Goal: Task Accomplishment & Management: Use online tool/utility

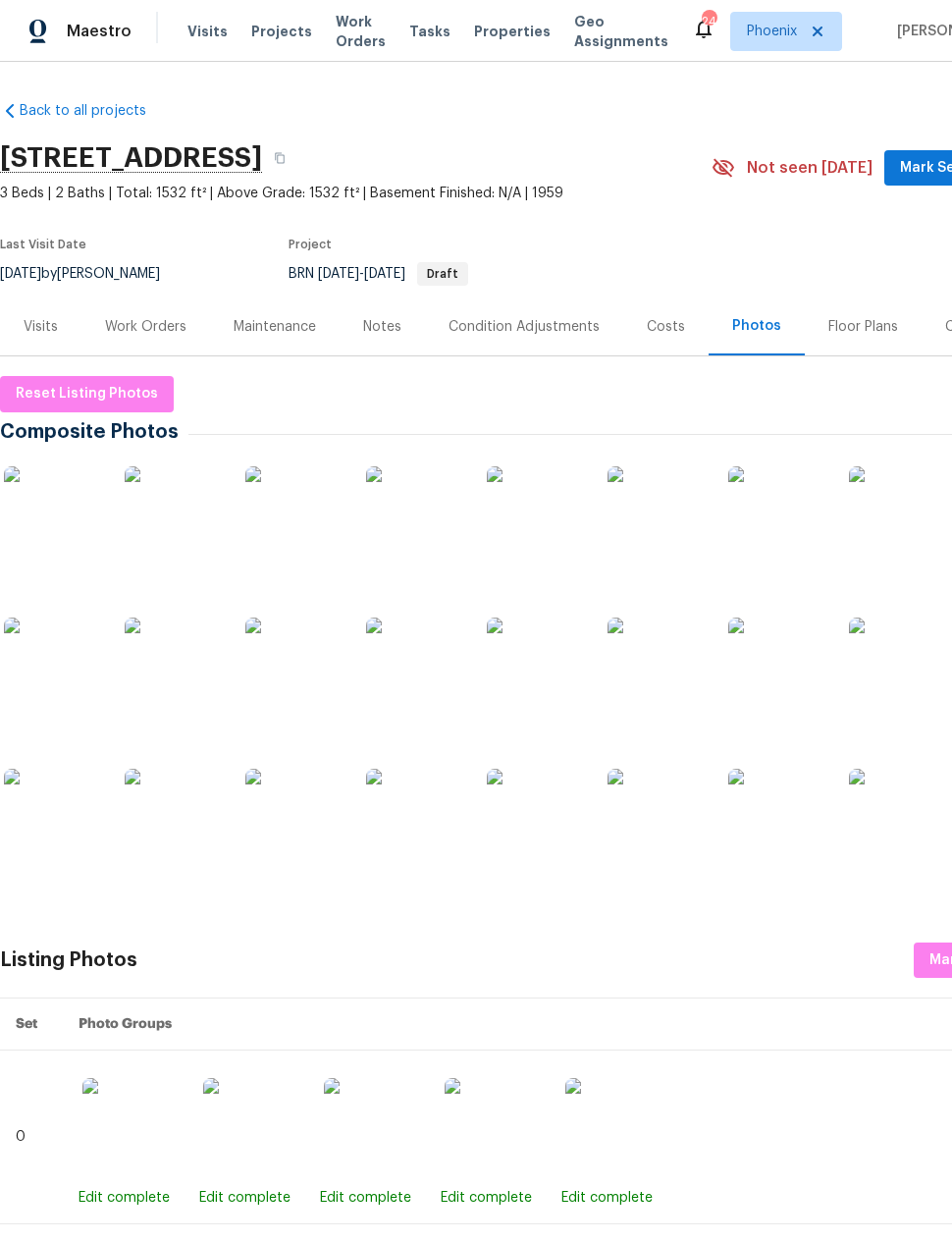
scroll to position [0, 157]
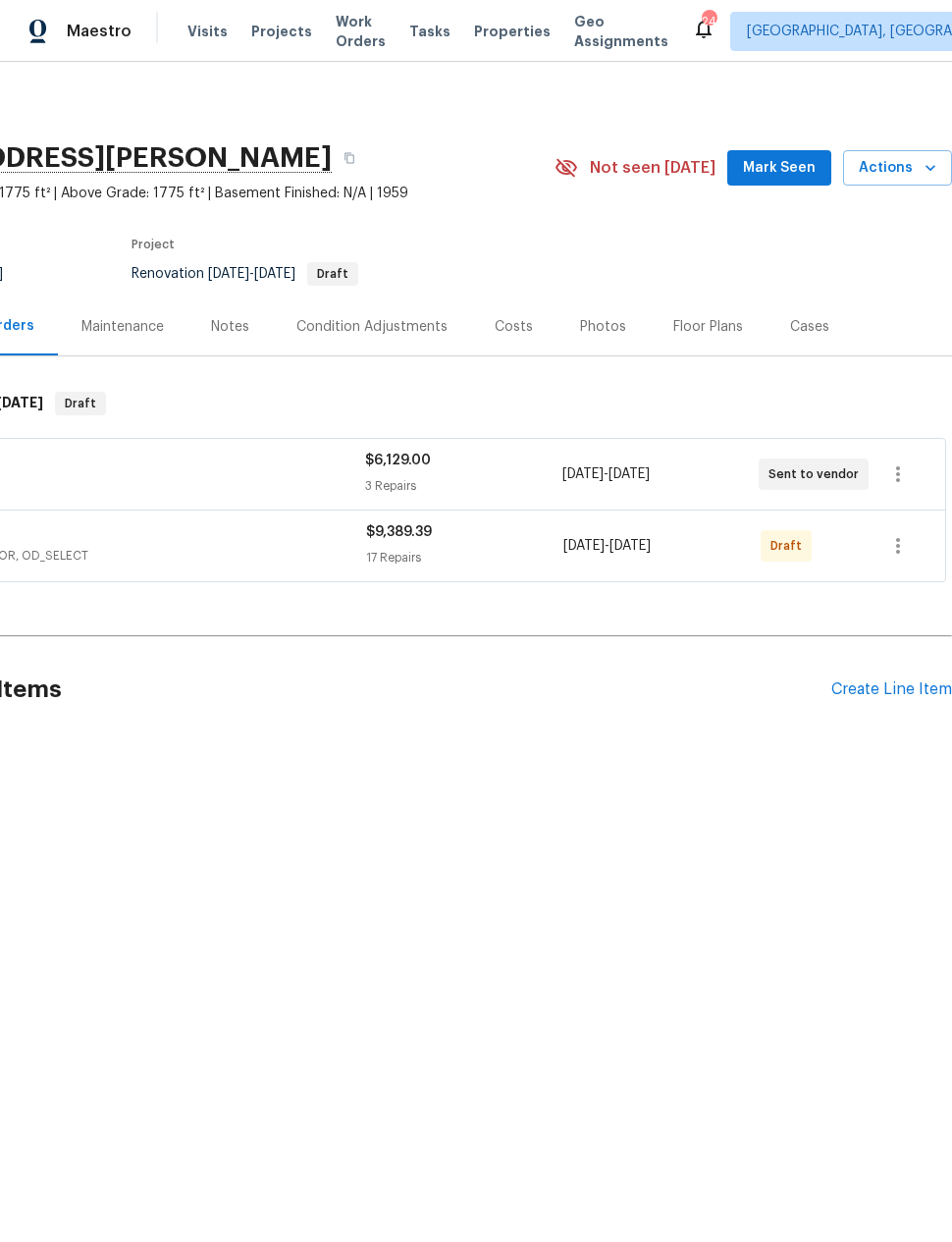
scroll to position [0, 157]
click at [699, 323] on div "Floor Plans" at bounding box center [708, 327] width 70 height 20
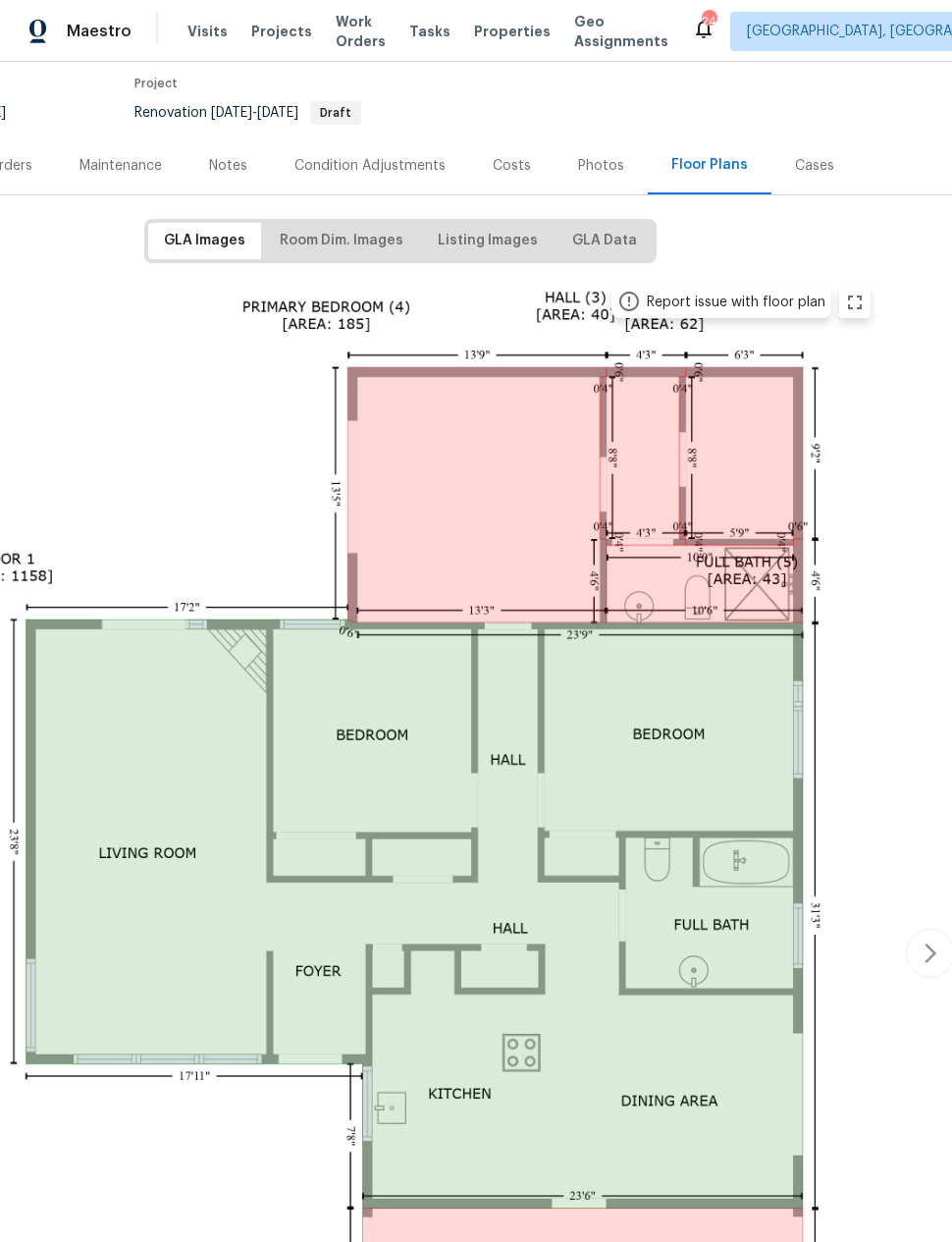
scroll to position [158, 155]
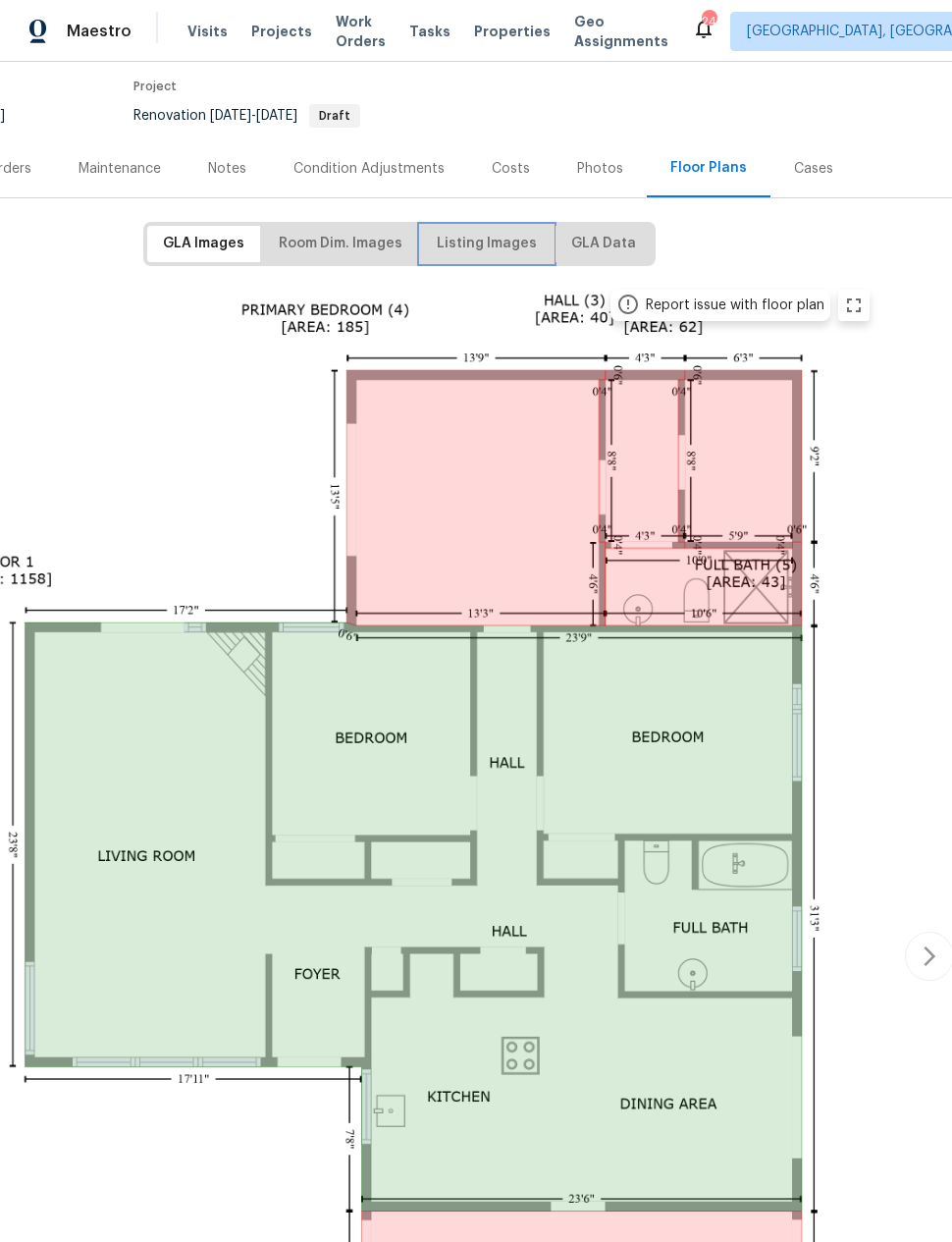
click at [474, 247] on span "Listing Images" at bounding box center [486, 244] width 100 height 25
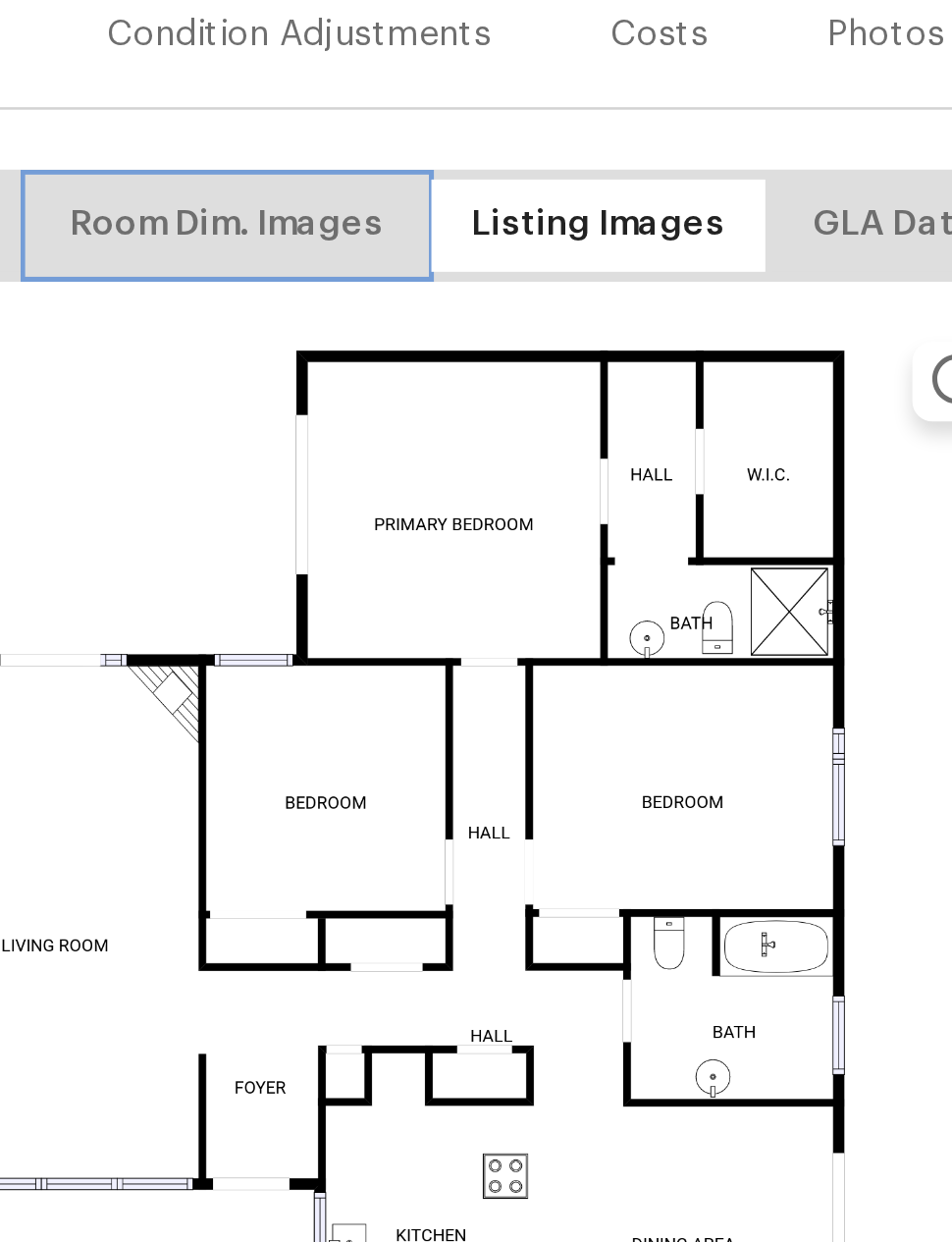
click at [278, 390] on span "Room Dim. Images" at bounding box center [340, 402] width 123 height 25
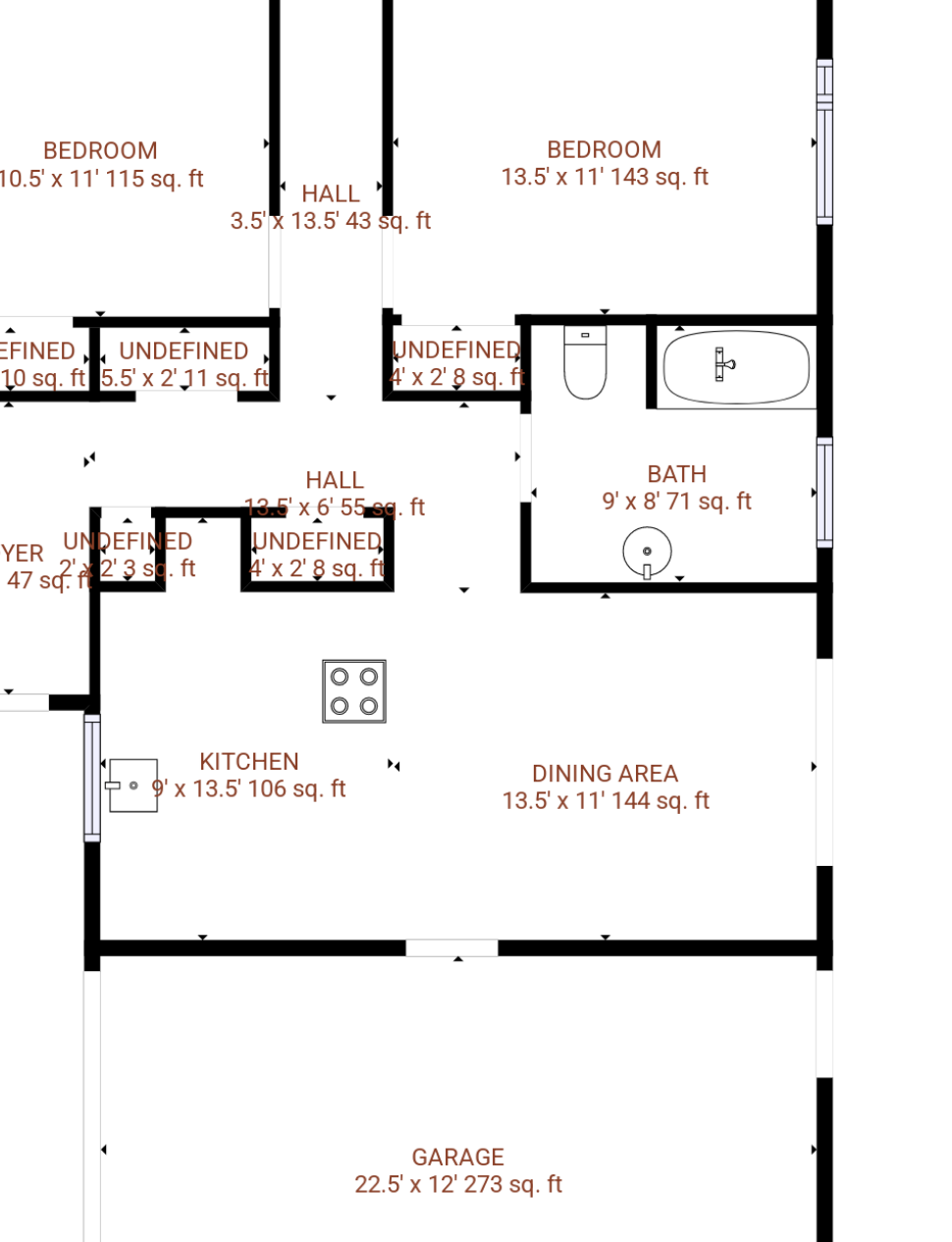
scroll to position [0, 128]
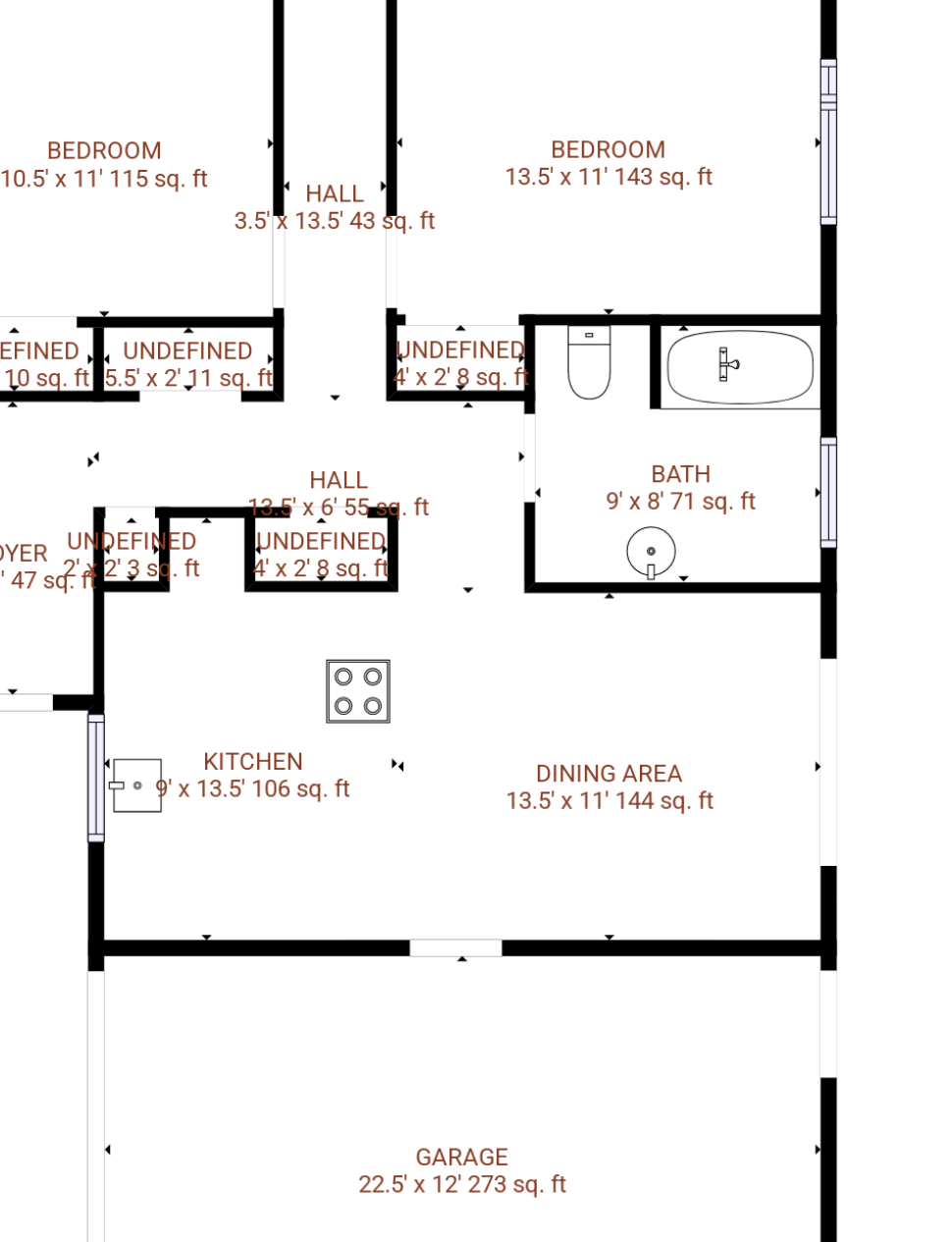
click at [216, 435] on img at bounding box center [426, 706] width 964 height 542
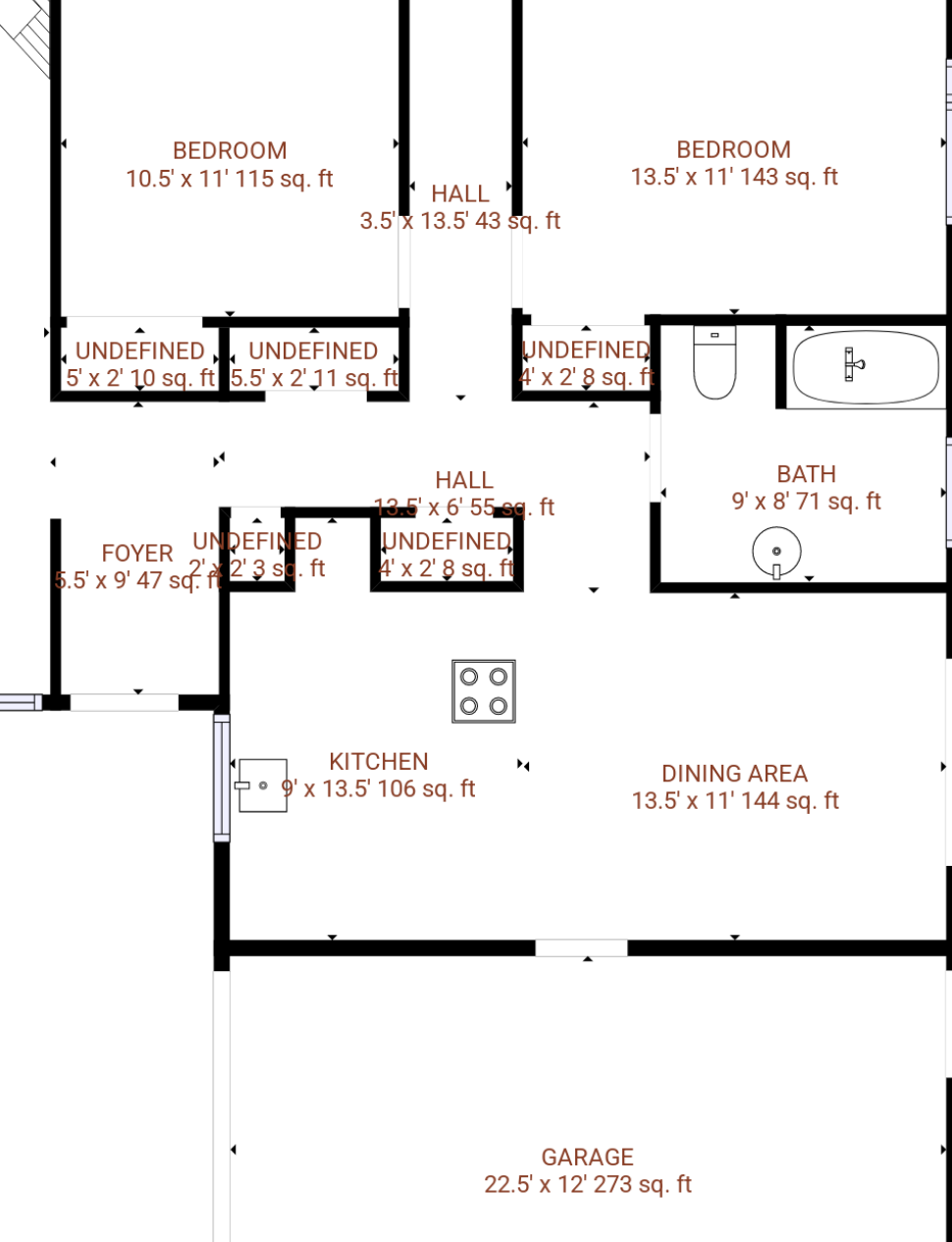
scroll to position [0, 96]
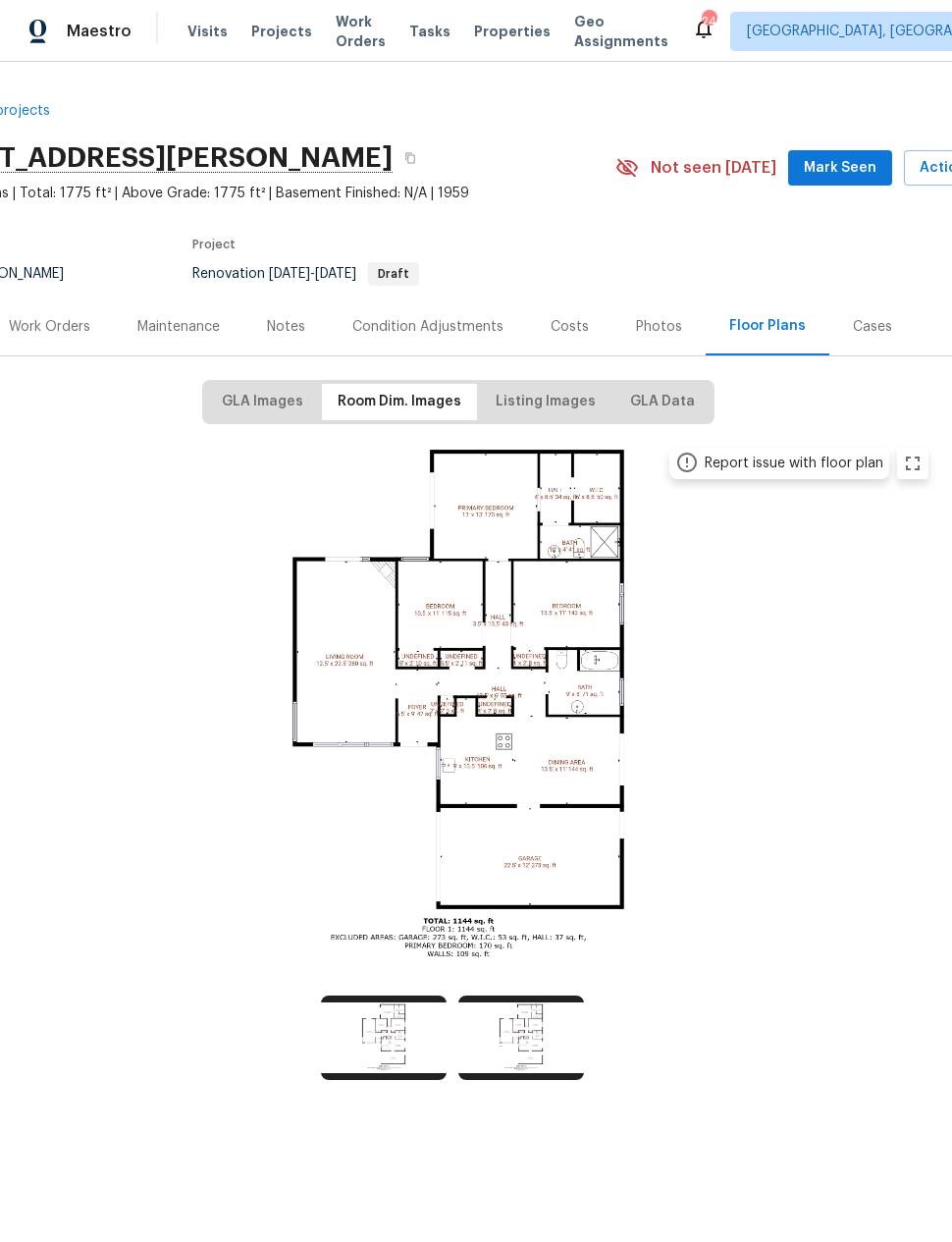
click at [43, 323] on div "Work Orders" at bounding box center [49, 327] width 82 height 20
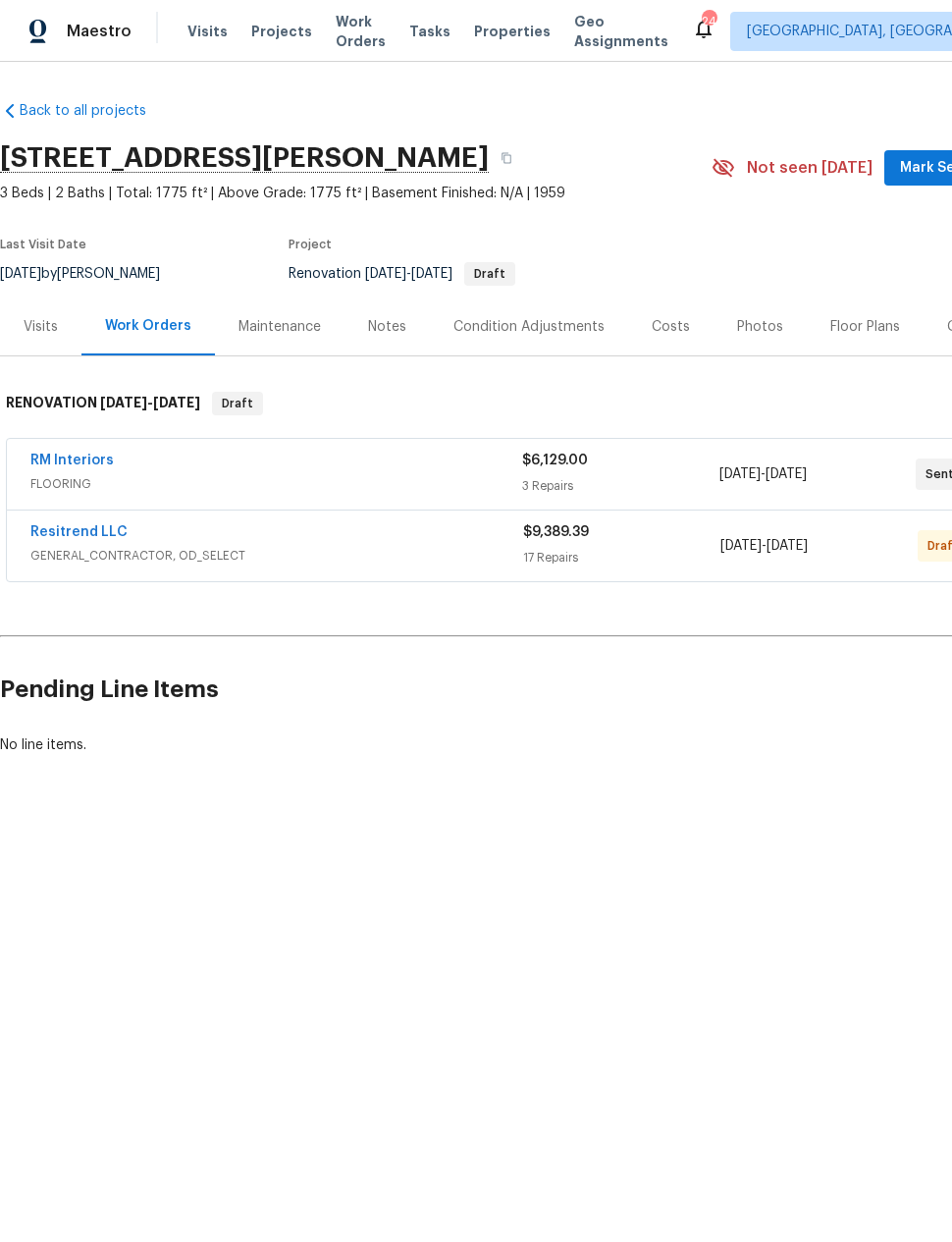
click at [66, 536] on link "Resitrend LLC" at bounding box center [79, 532] width 97 height 14
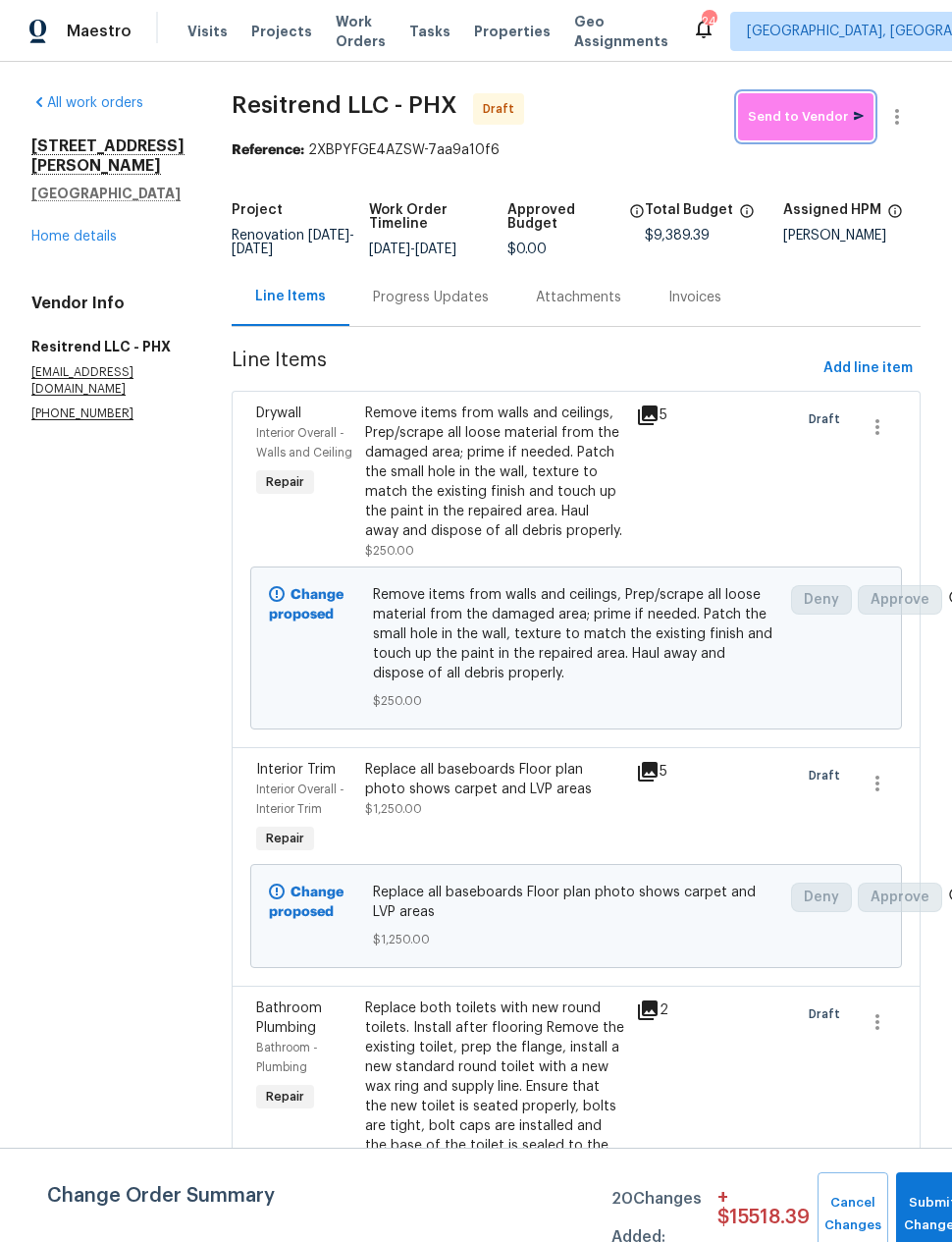
click at [812, 108] on span "Send to Vendor" at bounding box center [806, 116] width 116 height 23
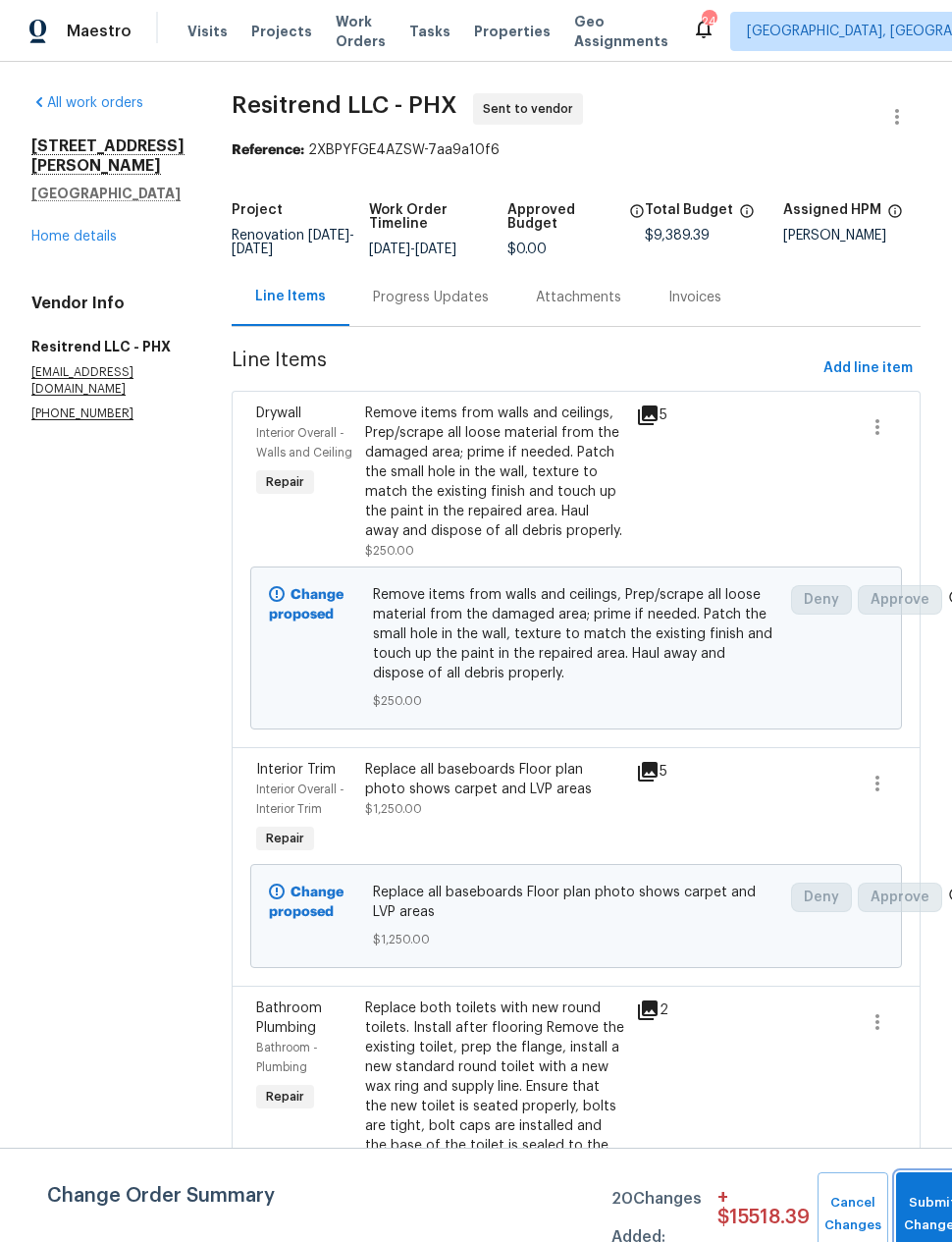
click at [912, 1196] on button "Submit Changes" at bounding box center [932, 1214] width 72 height 85
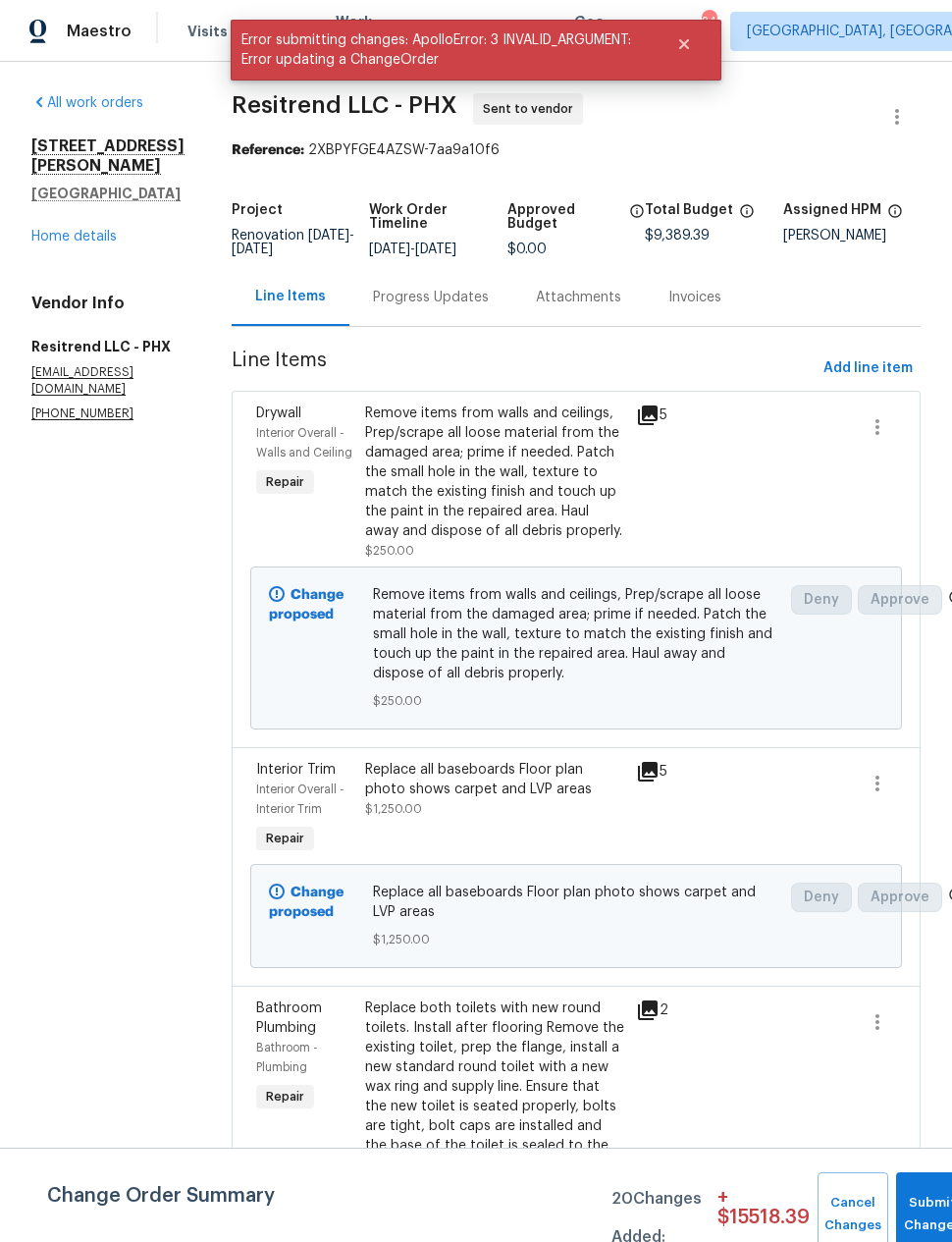
click at [82, 230] on link "Home details" at bounding box center [74, 237] width 86 height 14
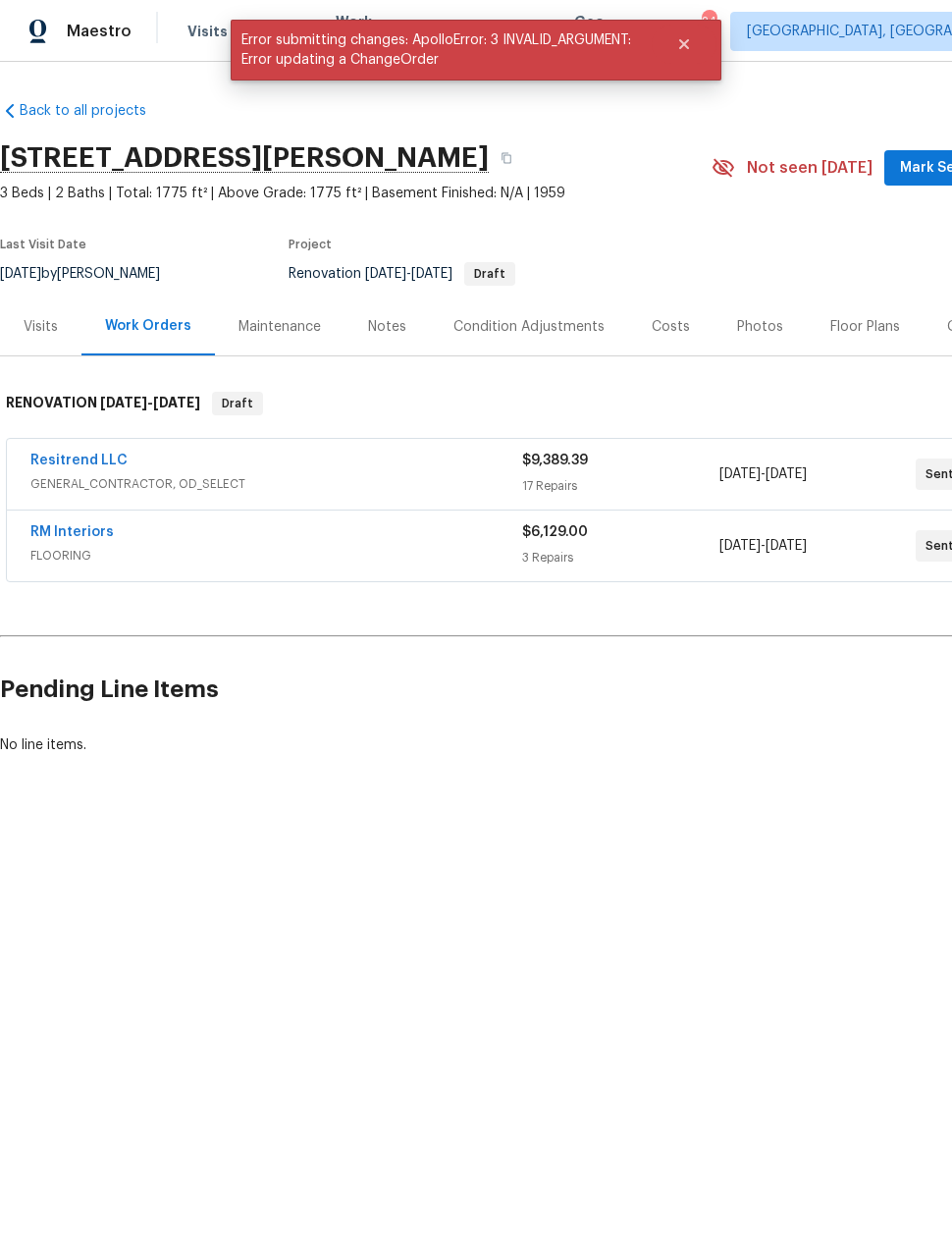
click at [86, 464] on link "Resitrend LLC" at bounding box center [79, 460] width 97 height 14
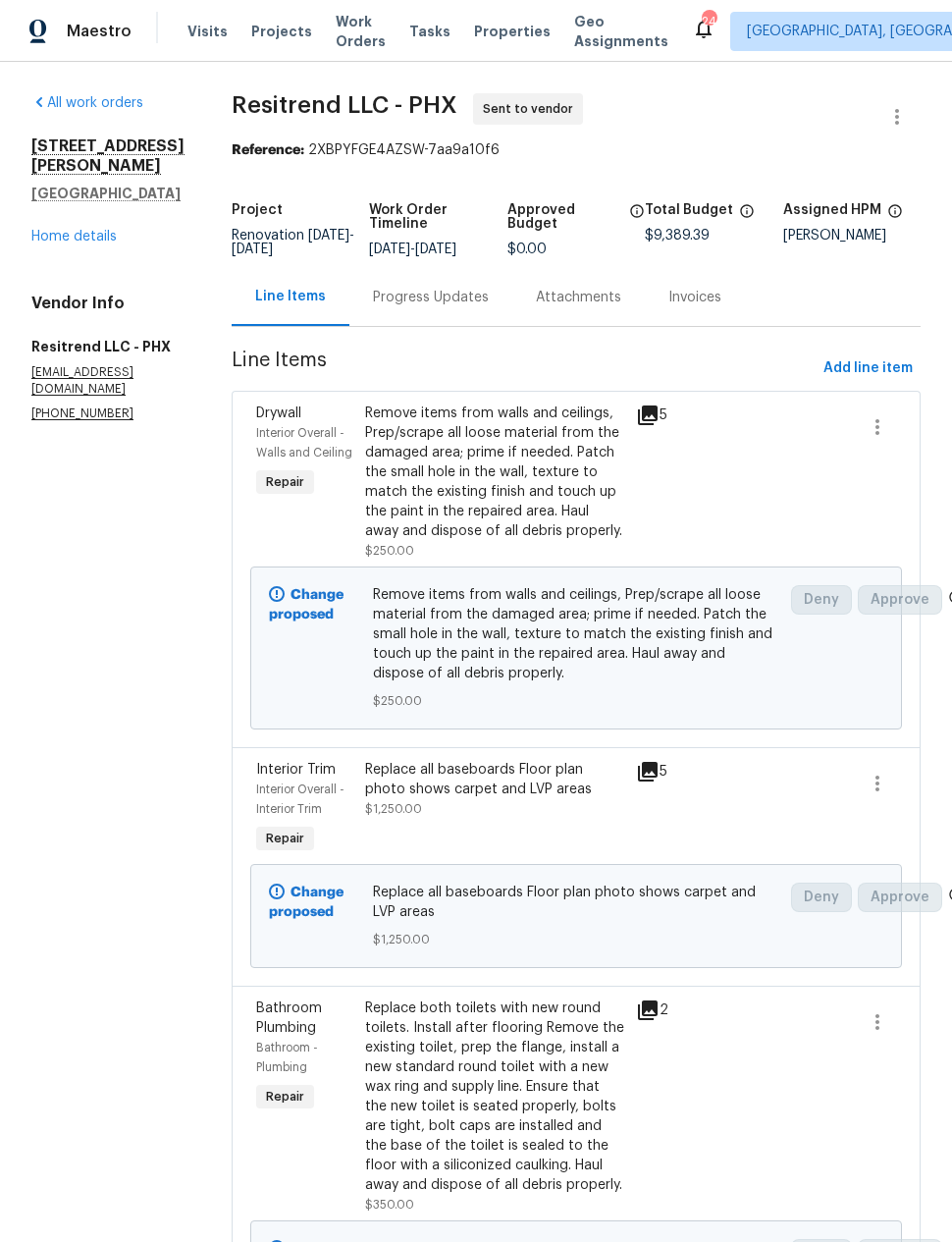
click at [77, 230] on link "Home details" at bounding box center [74, 237] width 86 height 14
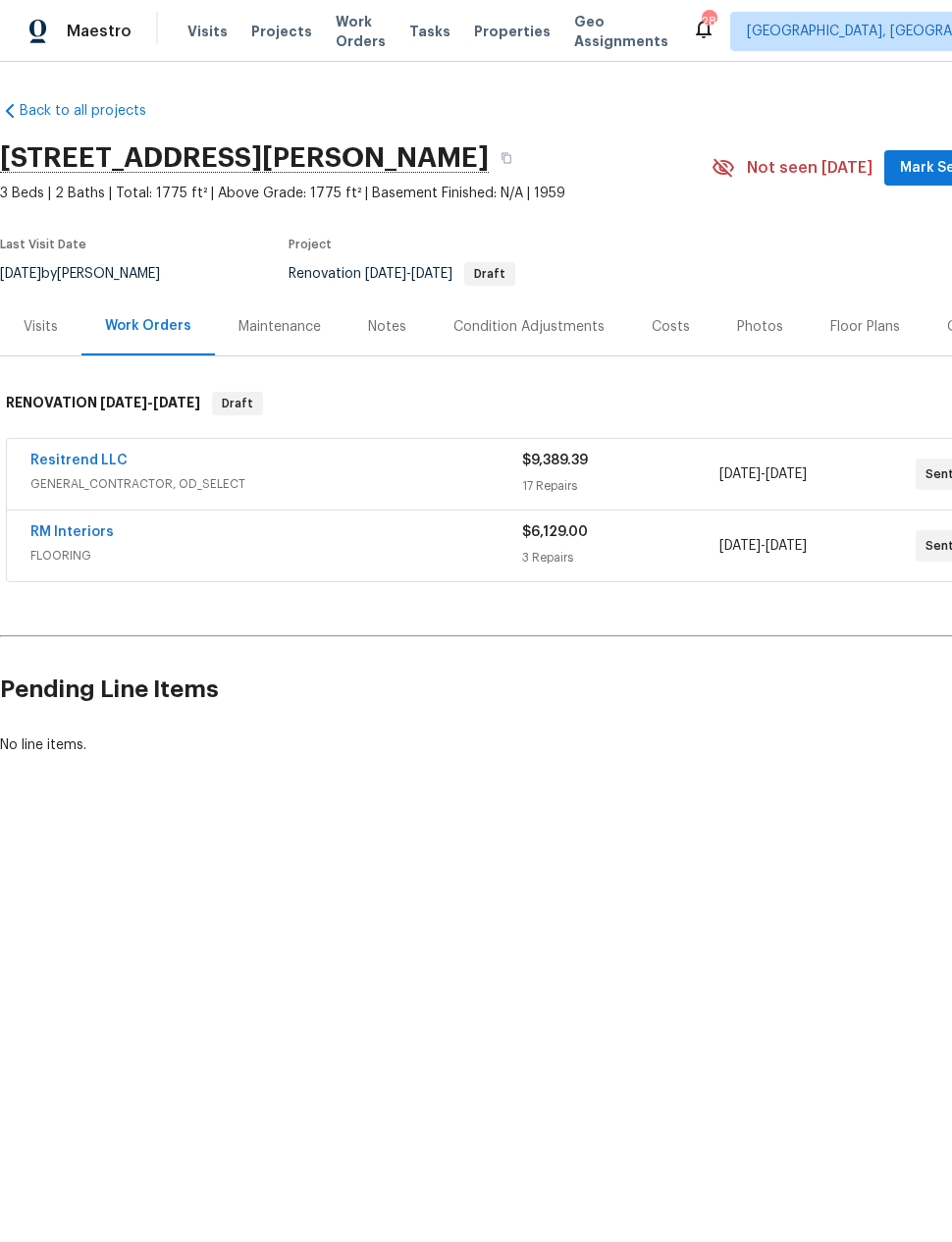
click at [74, 466] on link "Resitrend LLC" at bounding box center [79, 460] width 97 height 14
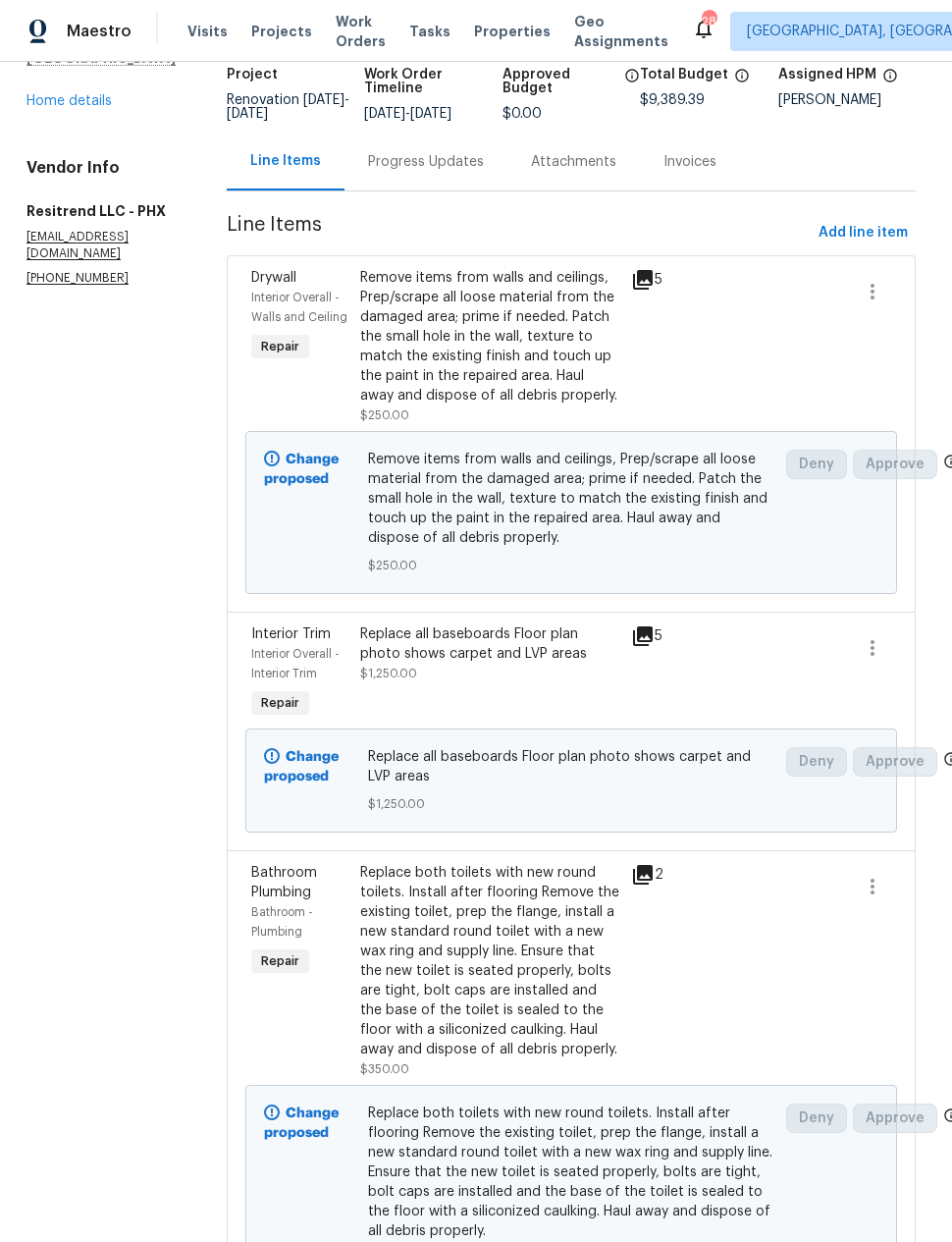
scroll to position [136, 5]
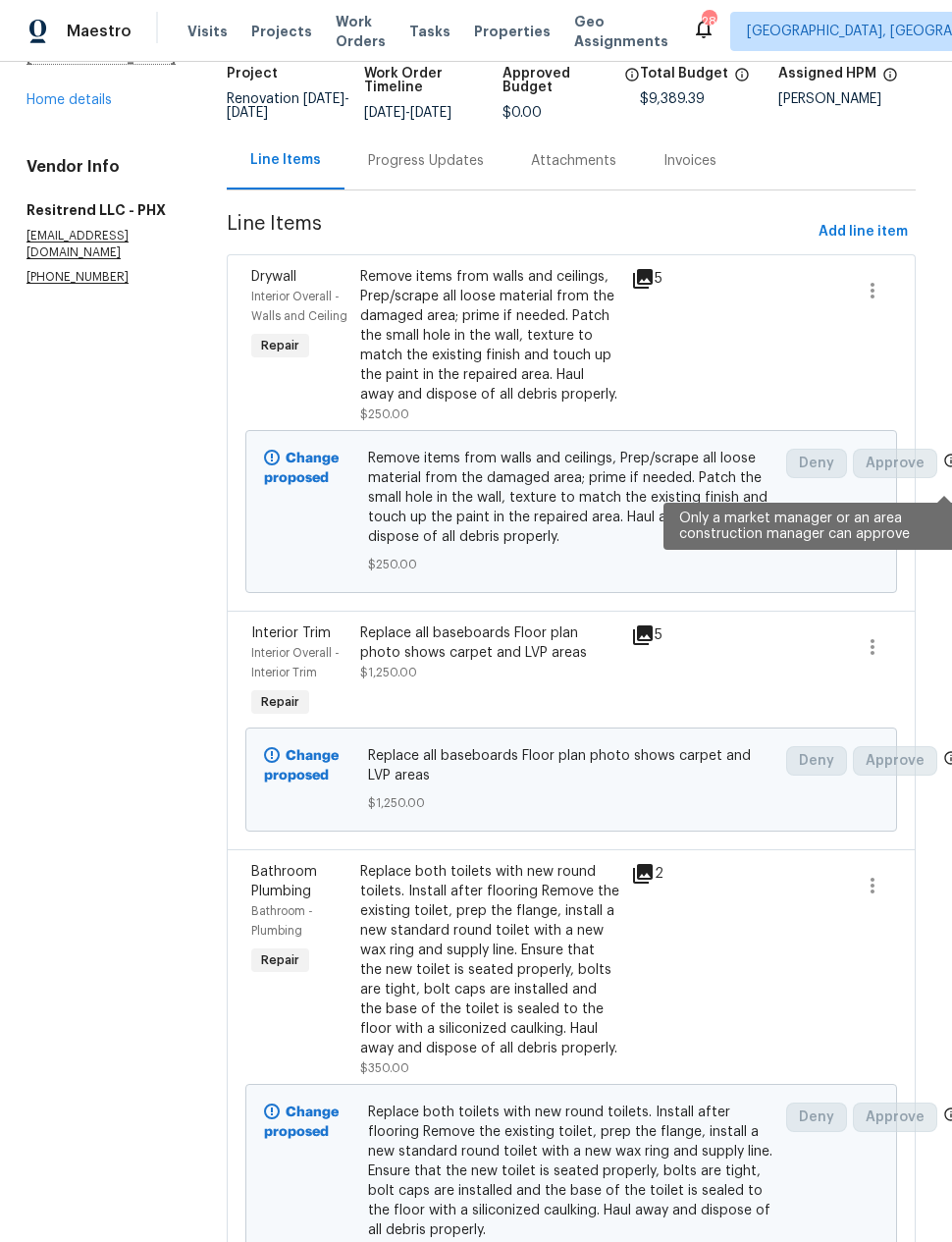
click at [950, 468] on icon at bounding box center [952, 460] width 16 height 16
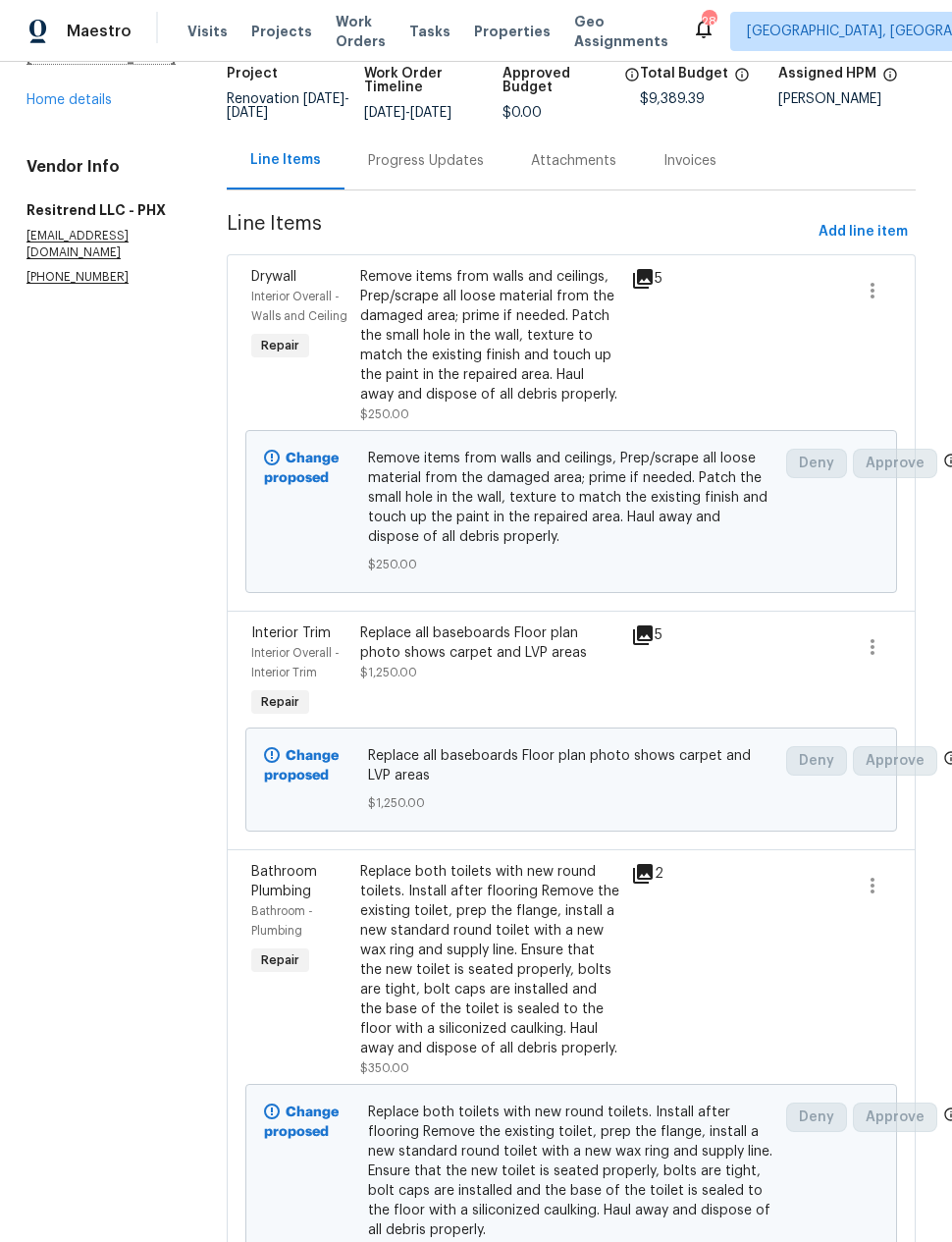
click at [912, 638] on div "Interior Trim Interior Overall - Interior Trim Repair Replace all baseboards Fl…" at bounding box center [572, 730] width 689 height 239
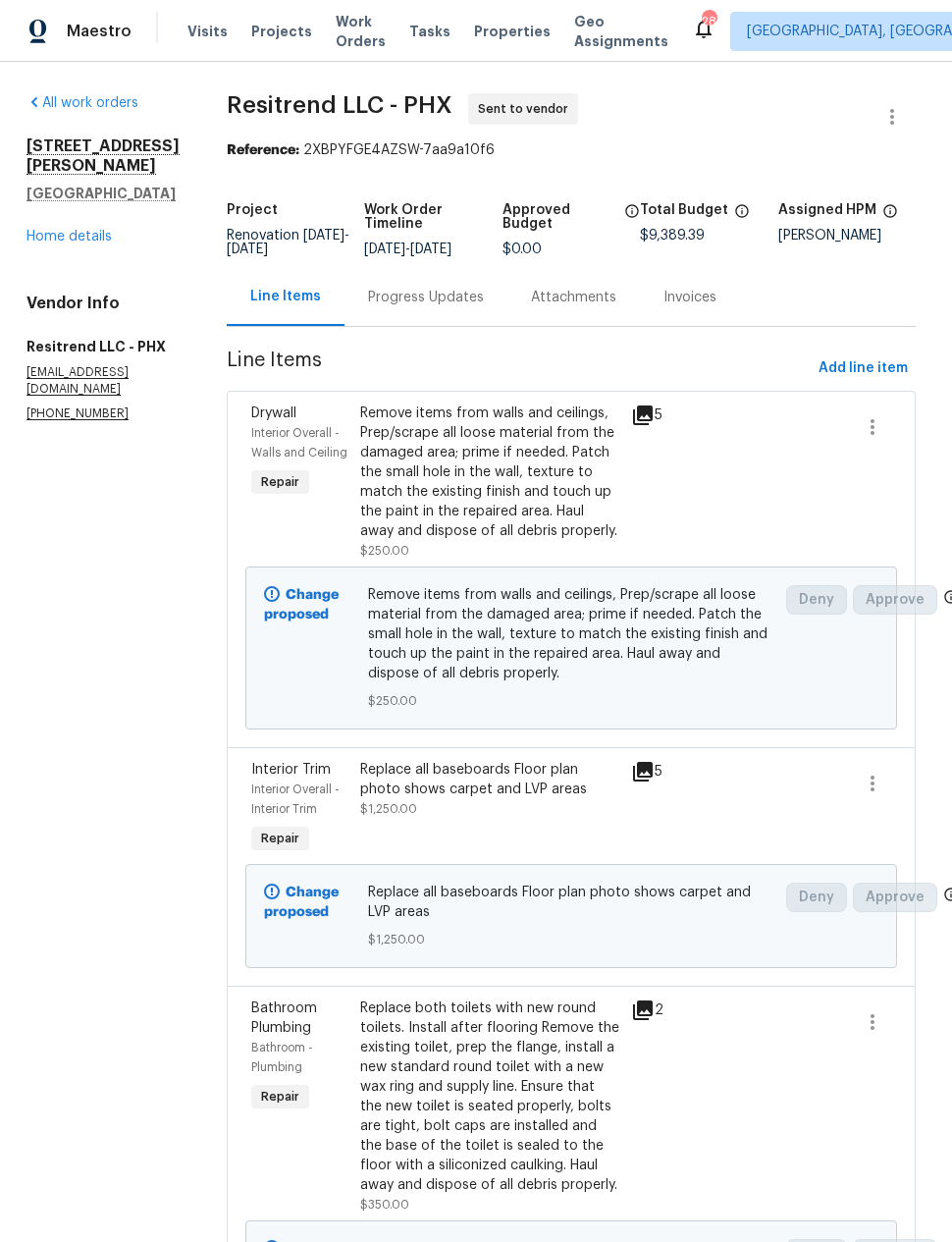
scroll to position [0, 5]
click at [62, 235] on div "All work orders 6633 W Colter St Glendale, AZ 85301 Home details Vendor Info Re…" at bounding box center [103, 257] width 153 height 329
click at [62, 230] on link "Home details" at bounding box center [69, 237] width 86 height 14
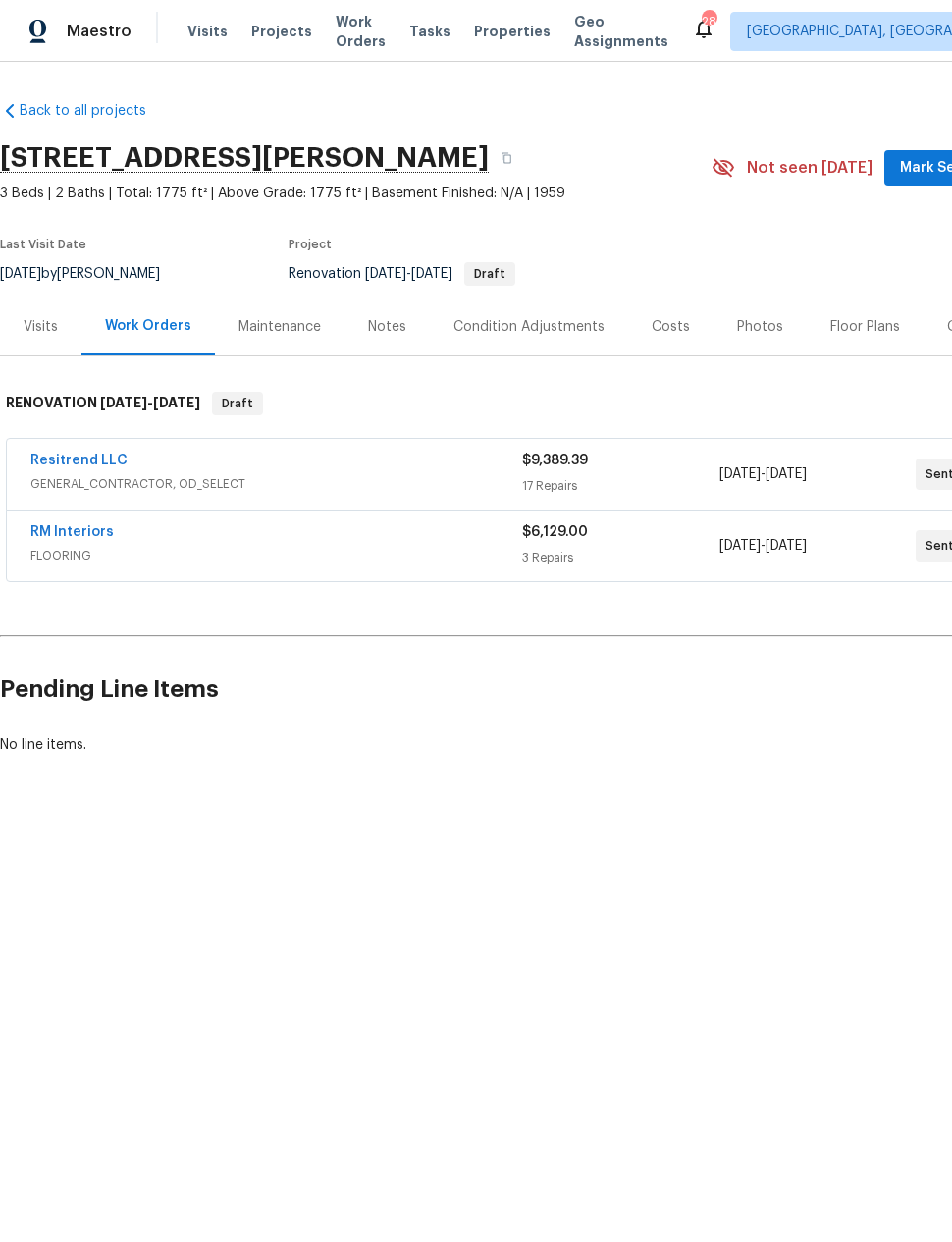
click at [63, 525] on link "RM Interiors" at bounding box center [72, 532] width 84 height 14
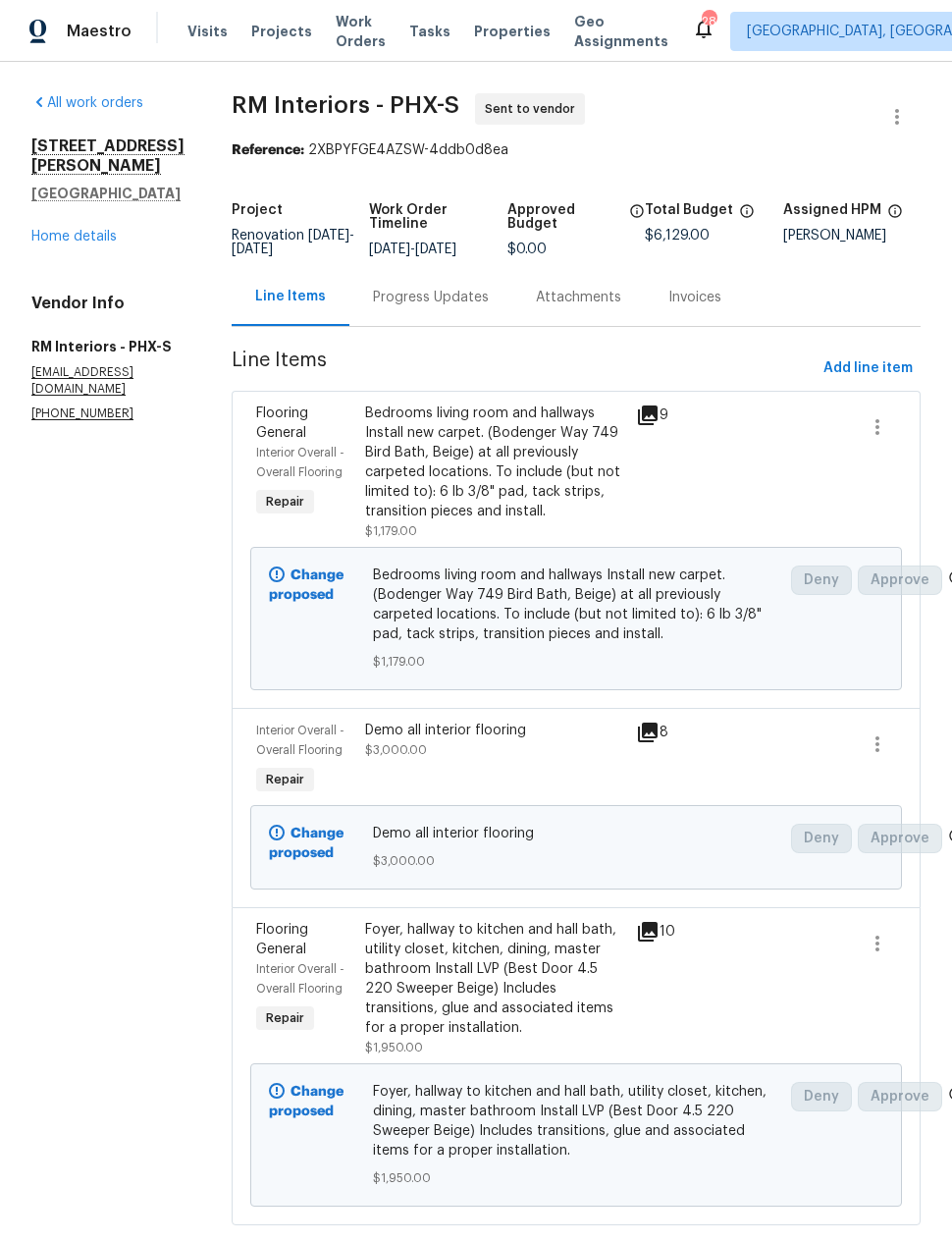
click at [87, 230] on link "Home details" at bounding box center [74, 237] width 86 height 14
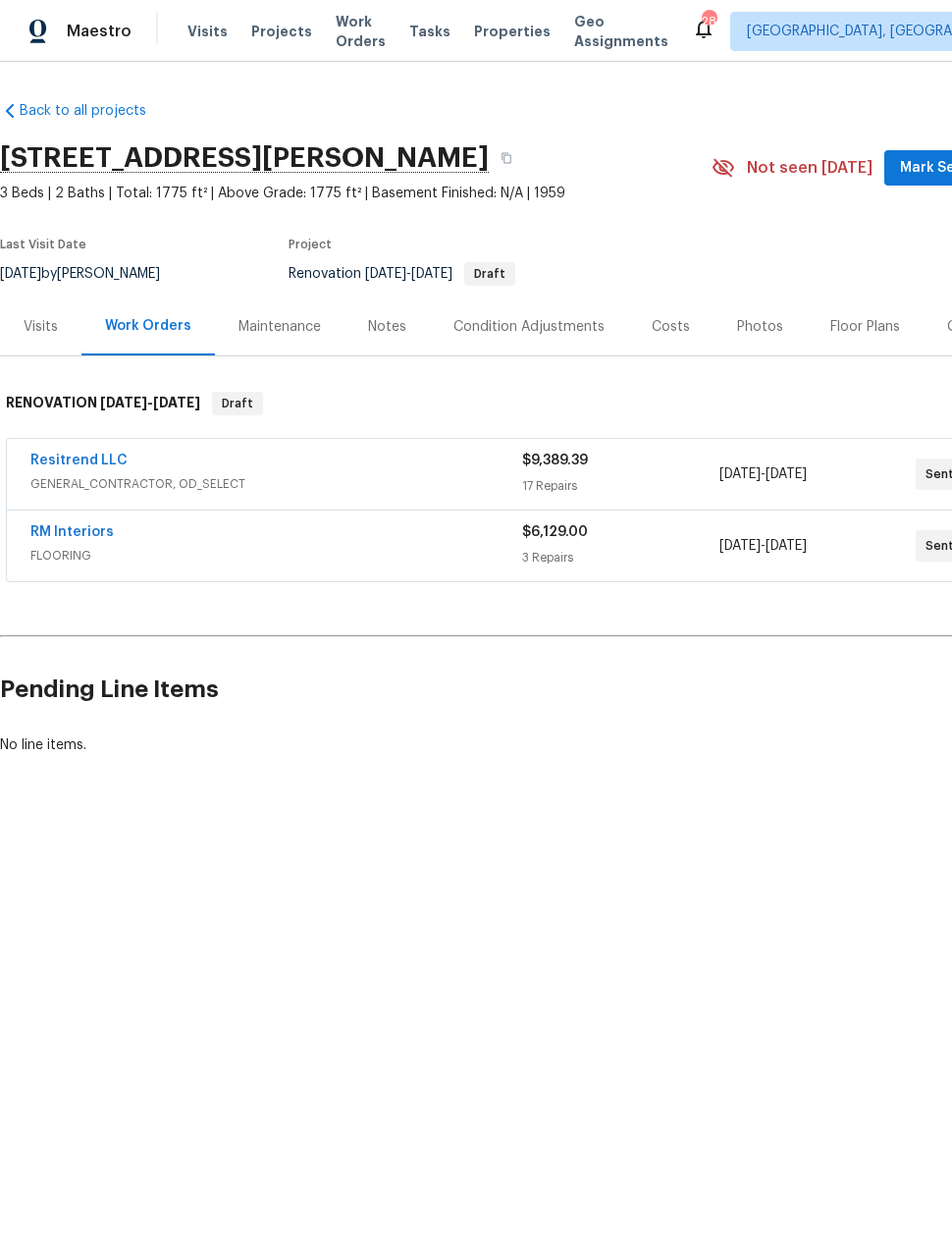
click at [871, 324] on div "Floor Plans" at bounding box center [865, 327] width 70 height 20
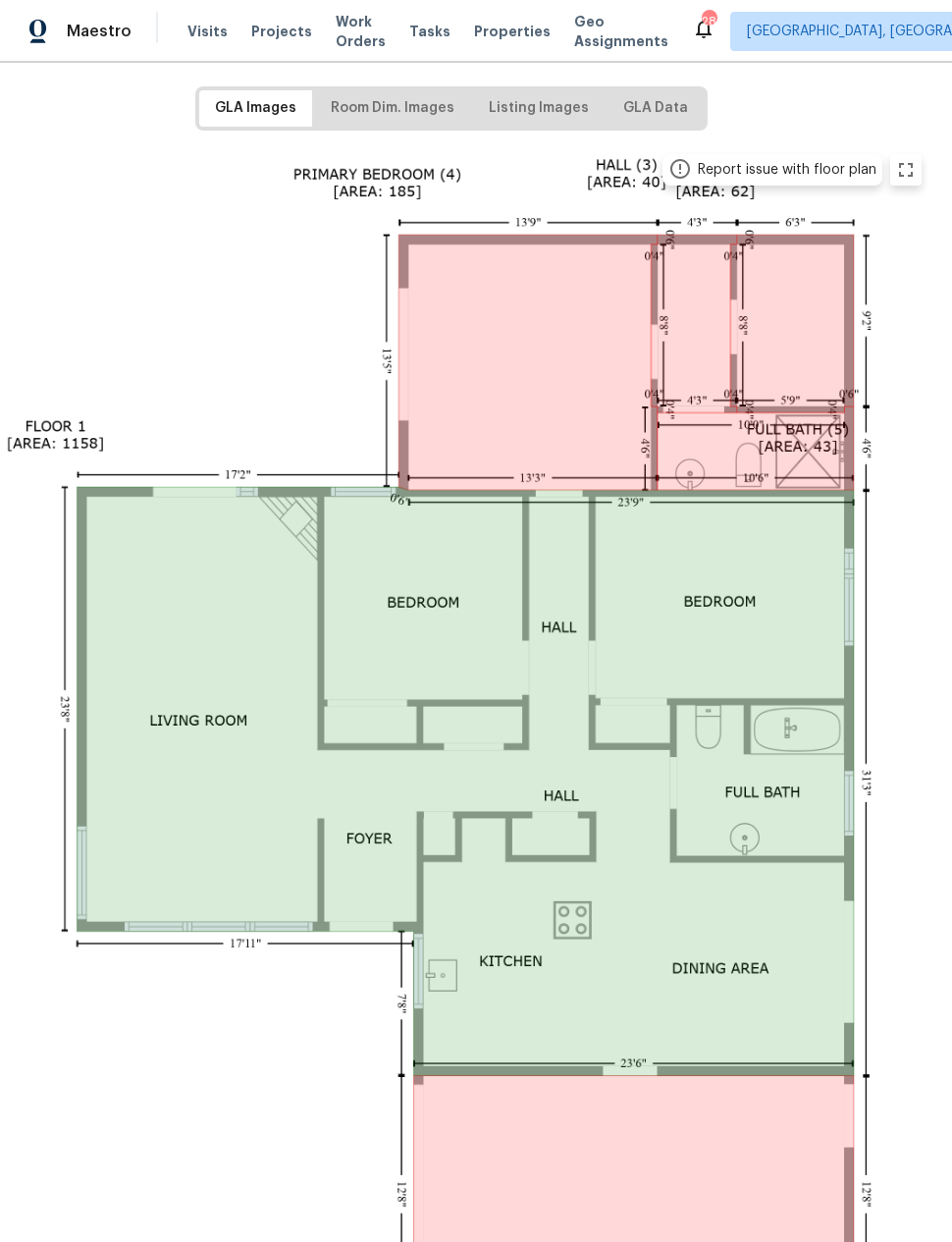
scroll to position [297, 102]
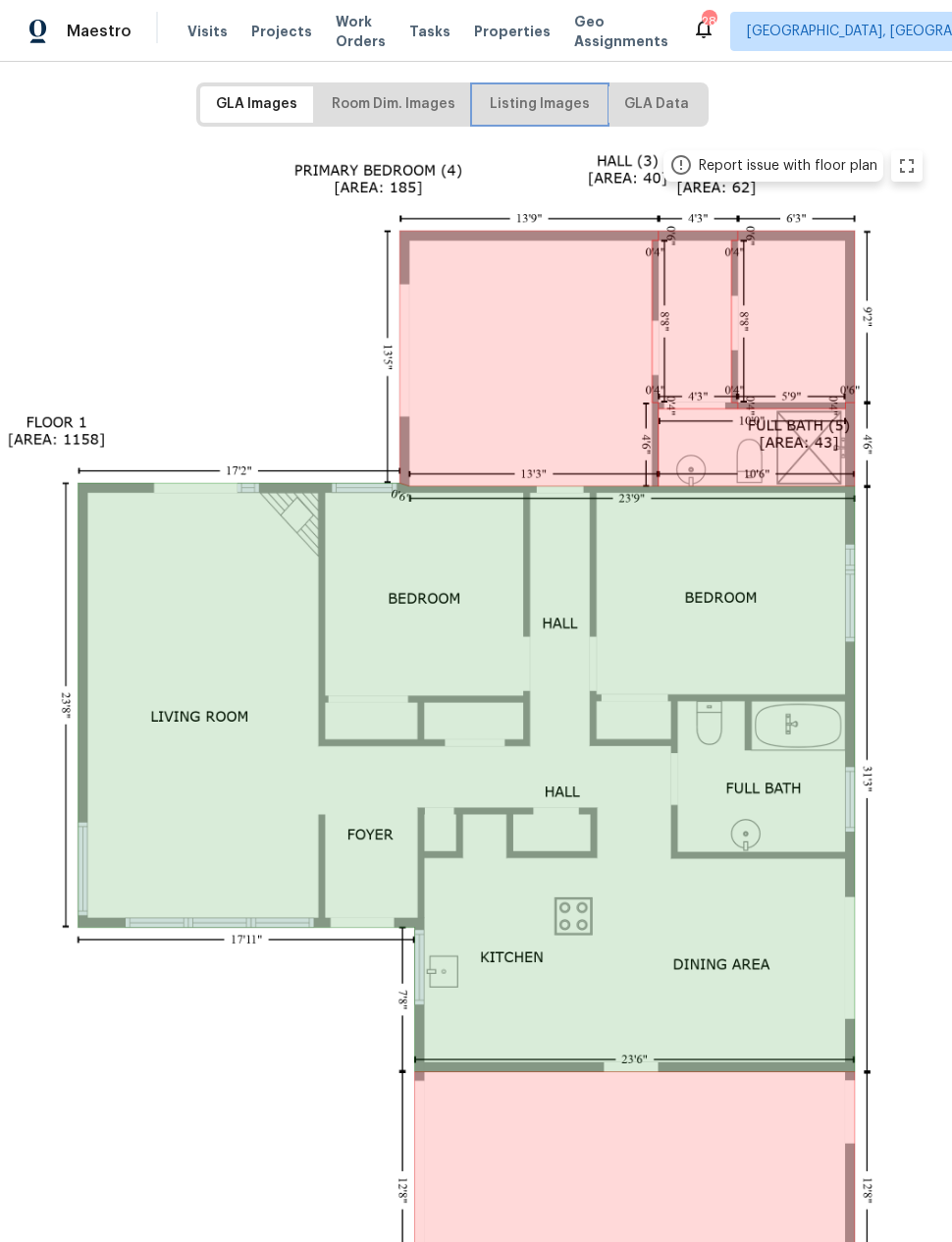
click at [553, 103] on span "Listing Images" at bounding box center [539, 104] width 100 height 25
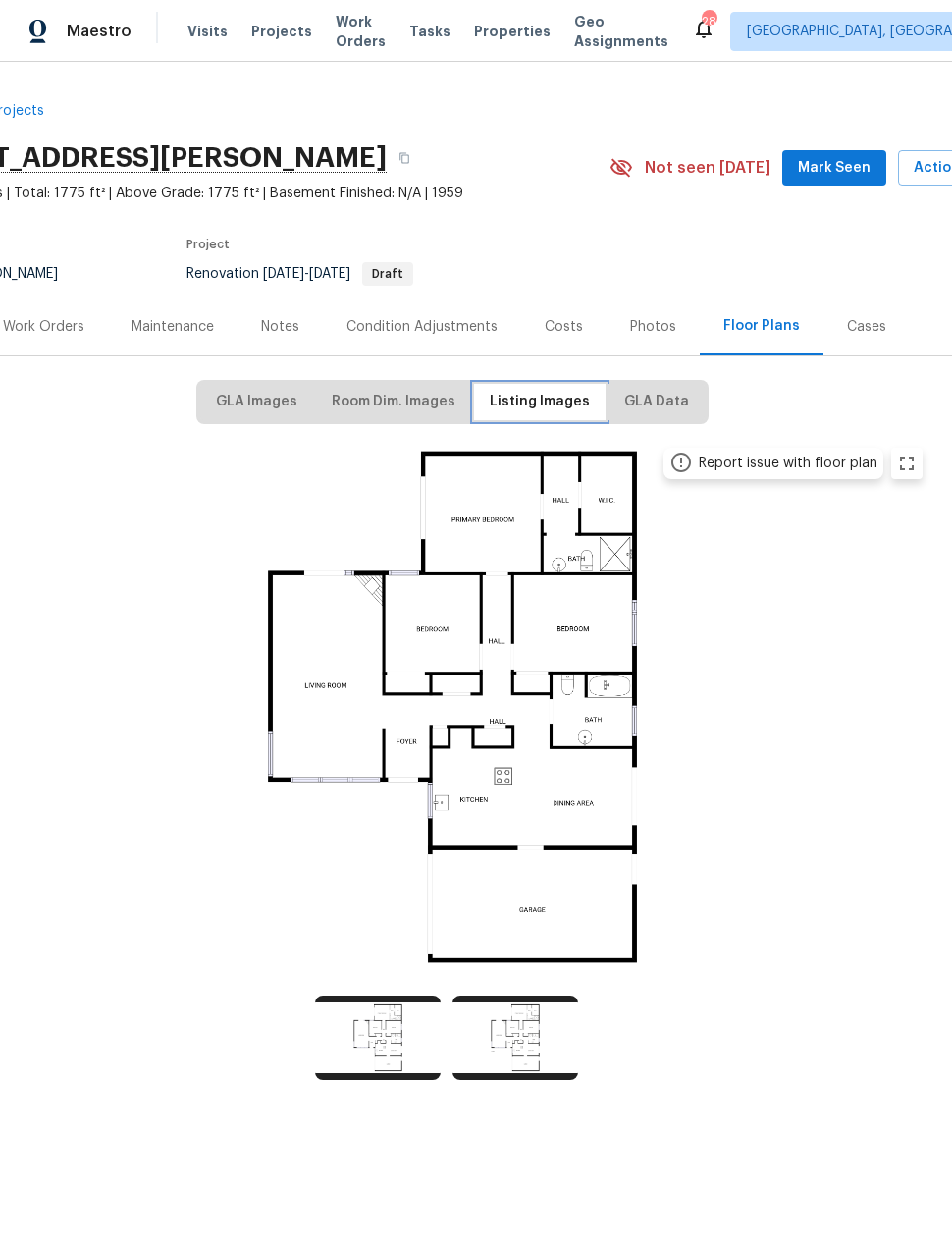
scroll to position [0, 102]
click at [567, 309] on div "Costs" at bounding box center [564, 326] width 86 height 58
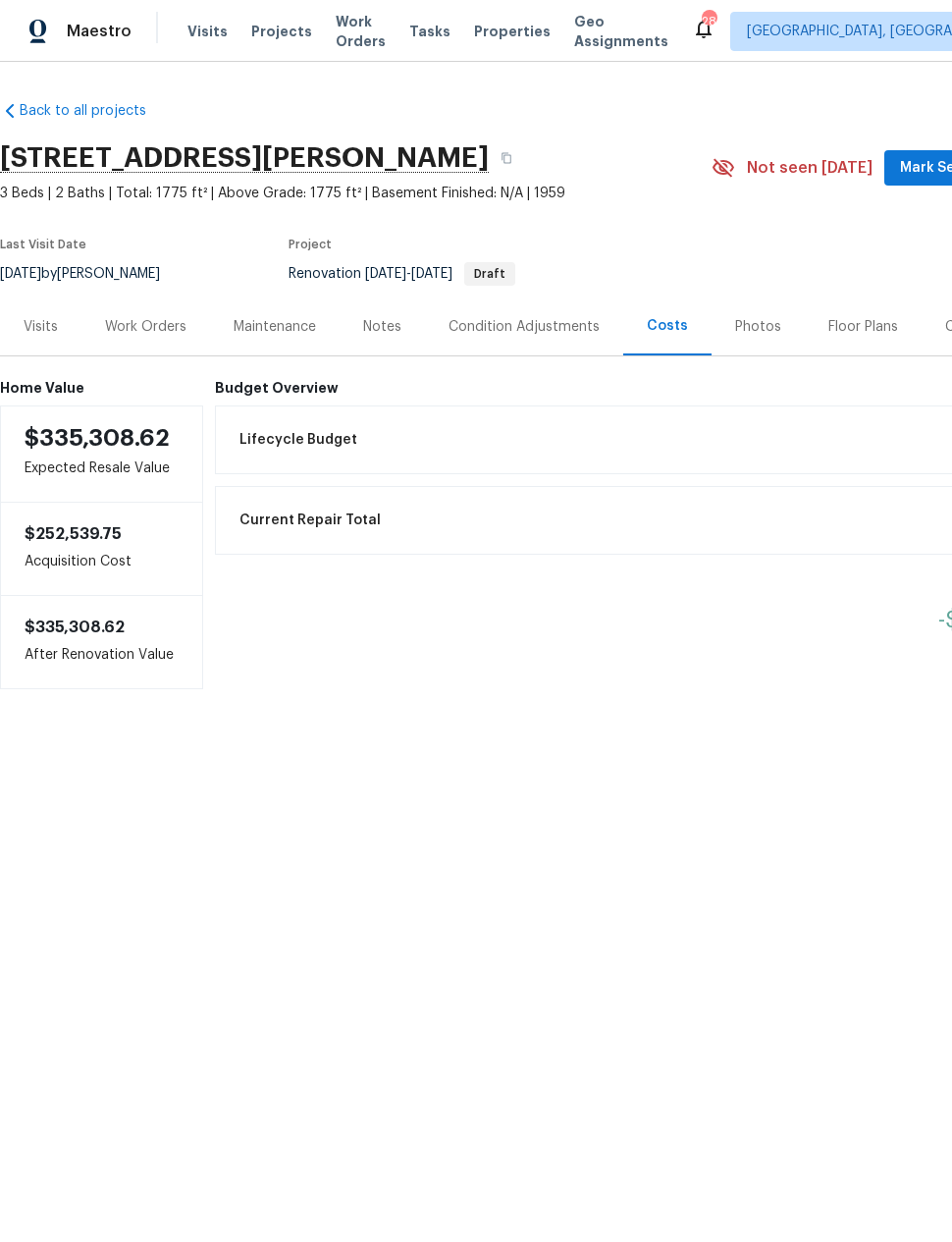
click at [157, 317] on div "Work Orders" at bounding box center [145, 327] width 82 height 20
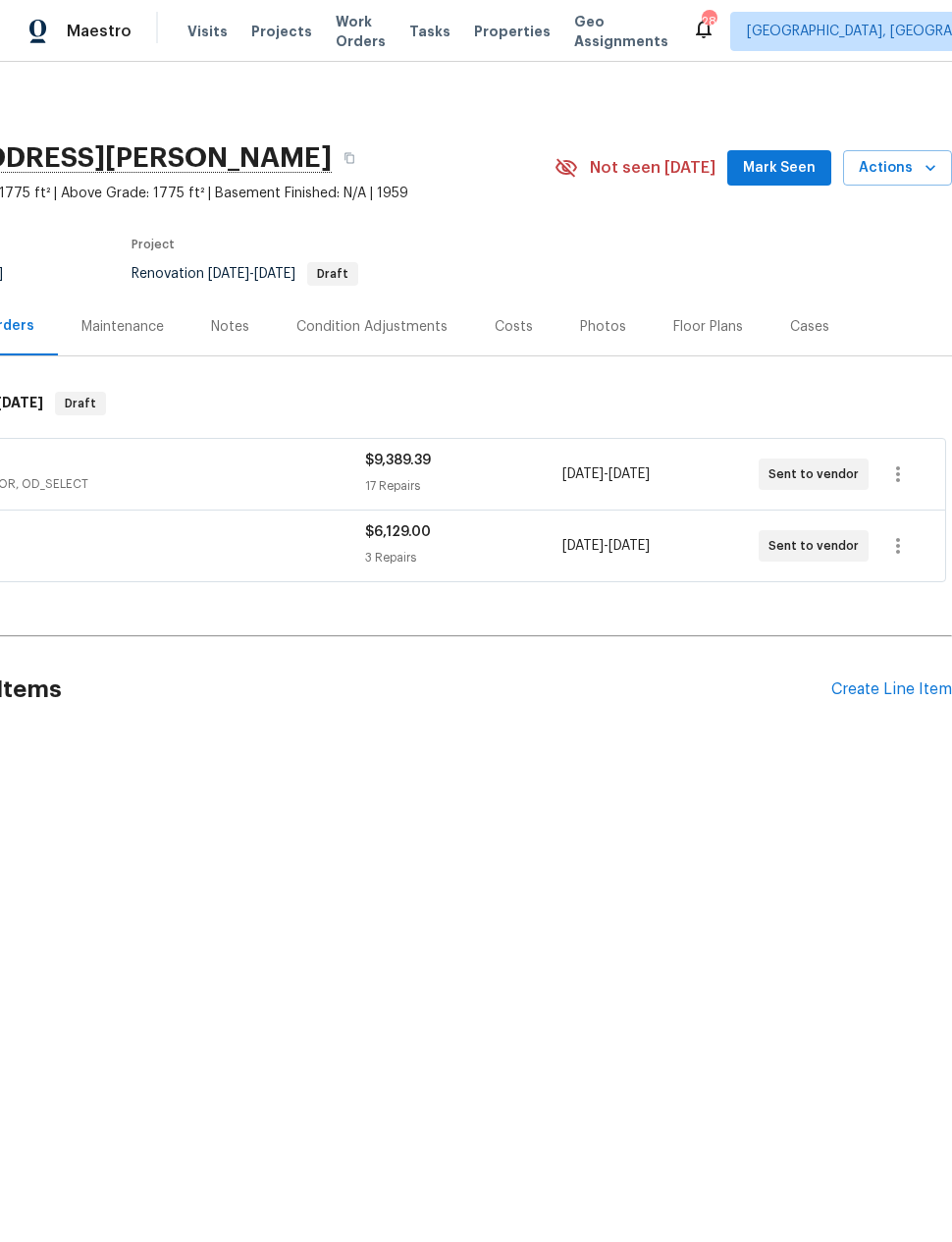
scroll to position [0, 157]
